Goal: Navigation & Orientation: Find specific page/section

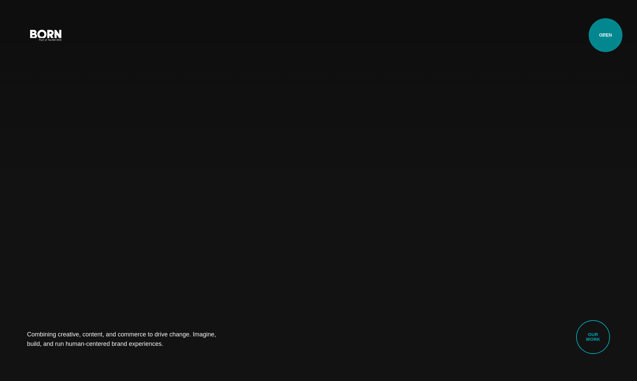
click at [606, 35] on button "Primary Menu" at bounding box center [606, 35] width 16 height 14
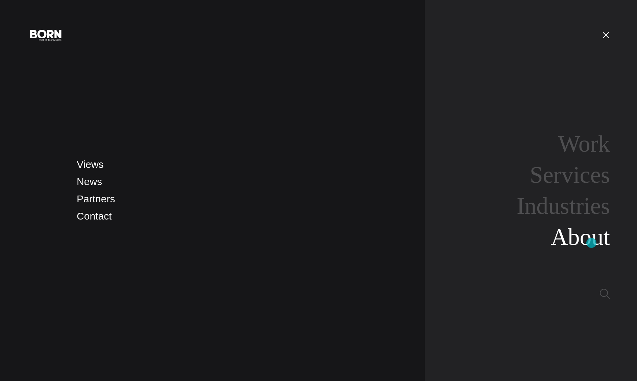
click at [592, 243] on link "About" at bounding box center [580, 237] width 59 height 26
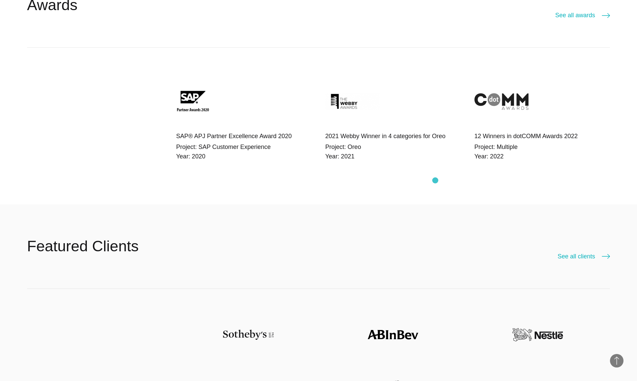
scroll to position [1846, 0]
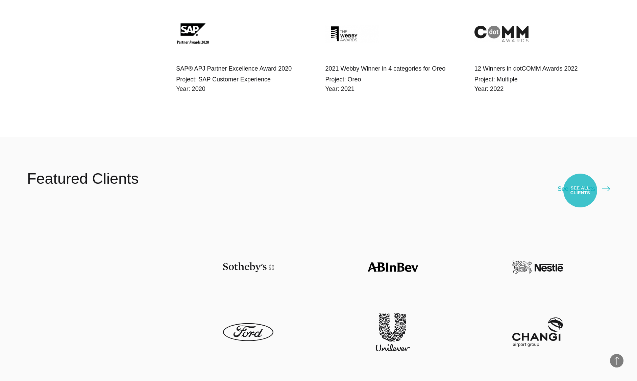
click at [580, 191] on link "See all clients" at bounding box center [584, 188] width 52 height 9
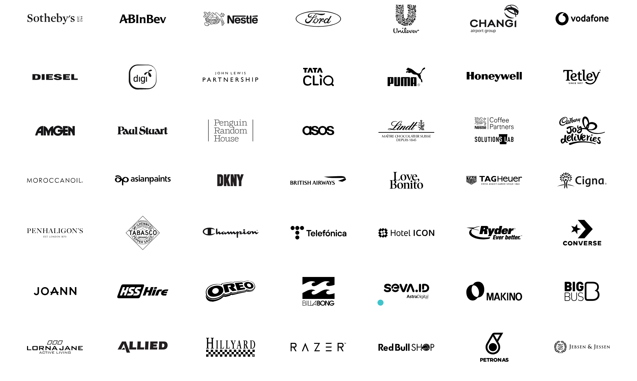
scroll to position [106, 0]
